Goal: Task Accomplishment & Management: Complete application form

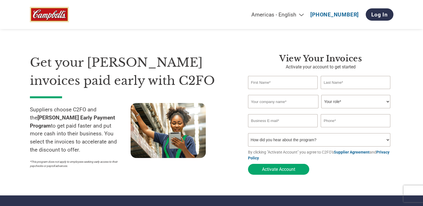
type input "[EMAIL_ADDRESS][DOMAIN_NAME]"
type input "[PHONE_NUMBER]"
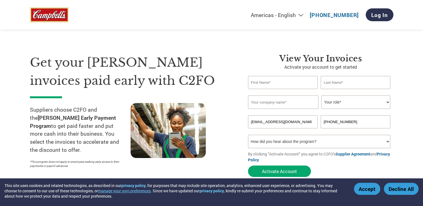
click at [278, 82] on input "text" at bounding box center [283, 82] width 70 height 13
type input "[PERSON_NAME]"
type input "PPT"
click at [334, 102] on select "Your role* CFO Controller Credit Manager Finance Director Treasurer CEO Preside…" at bounding box center [355, 102] width 69 height 13
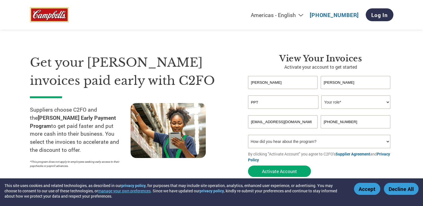
select select "CFO"
click at [321, 96] on select "Your role* CFO Controller Credit Manager Finance Director Treasurer CEO Preside…" at bounding box center [355, 102] width 69 height 13
drag, startPoint x: 297, startPoint y: 121, endPoint x: 234, endPoint y: 124, distance: 63.8
click at [234, 124] on div "Get your [PERSON_NAME] invoices paid early with C2FO Suppliers choose C2FO and …" at bounding box center [211, 105] width 363 height 149
type input "[EMAIL_ADDRESS][DOMAIN_NAME]"
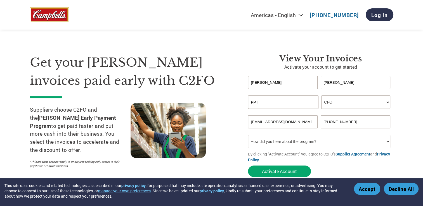
drag, startPoint x: 352, startPoint y: 124, endPoint x: 311, endPoint y: 125, distance: 40.5
click at [318, 122] on div "[EMAIL_ADDRESS][DOMAIN_NAME] [PHONE_NUMBER]" at bounding box center [320, 121] width 145 height 13
type input "4196017411"
click at [224, 136] on div at bounding box center [181, 137] width 101 height 68
click at [268, 140] on select "How did you hear about the program? Received a letter Email Social Media Online…" at bounding box center [319, 141] width 143 height 13
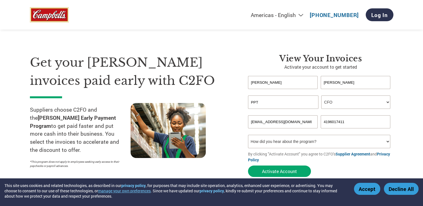
select select "Other"
click at [248, 135] on select "How did you hear about the program? Received a letter Email Social Media Online…" at bounding box center [319, 141] width 143 height 13
click at [291, 172] on button "Activate Account" at bounding box center [279, 171] width 63 height 11
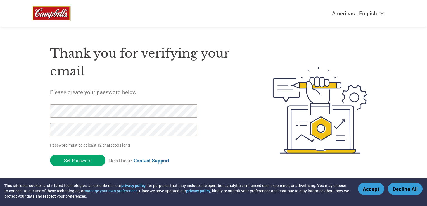
click at [402, 190] on button "Decline All" at bounding box center [405, 189] width 35 height 12
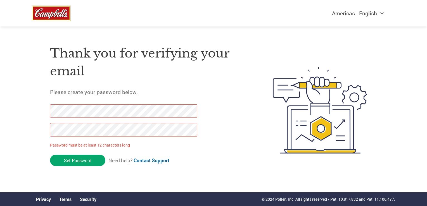
click at [34, 115] on div "Thank you for verifying your email Please create your password below. Password …" at bounding box center [213, 110] width 363 height 148
click at [72, 137] on div at bounding box center [120, 124] width 141 height 38
click at [44, 126] on div "Thank you for verifying your email Please create your password below. Password …" at bounding box center [213, 110] width 363 height 148
click at [86, 158] on input "Set Password" at bounding box center [77, 160] width 55 height 11
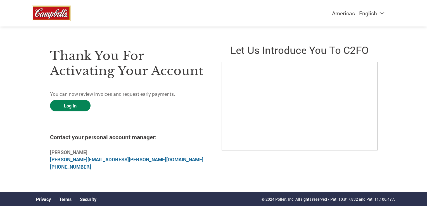
click at [66, 108] on link "Log In" at bounding box center [70, 105] width 41 height 11
